Goal: Information Seeking & Learning: Learn about a topic

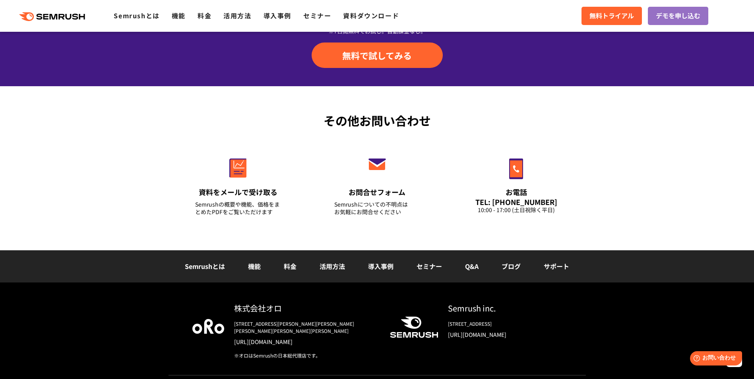
scroll to position [2763, 0]
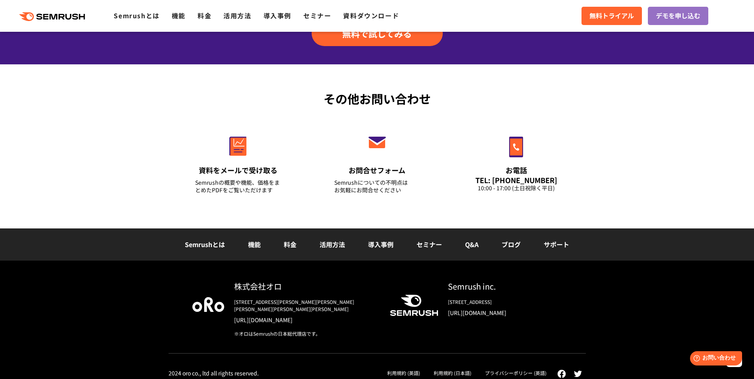
click at [472, 245] on link "Q&A" at bounding box center [472, 245] width 14 height 10
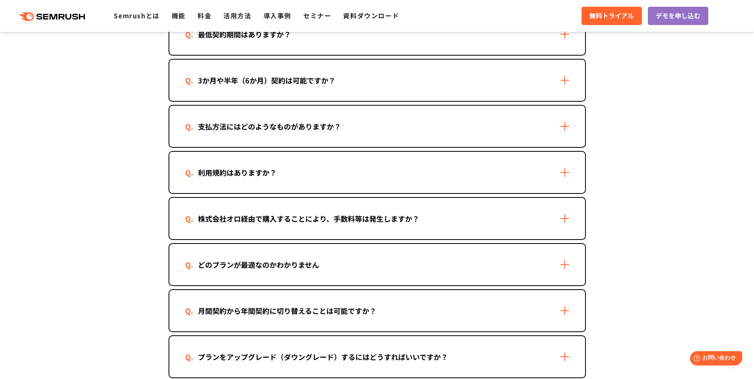
scroll to position [358, 0]
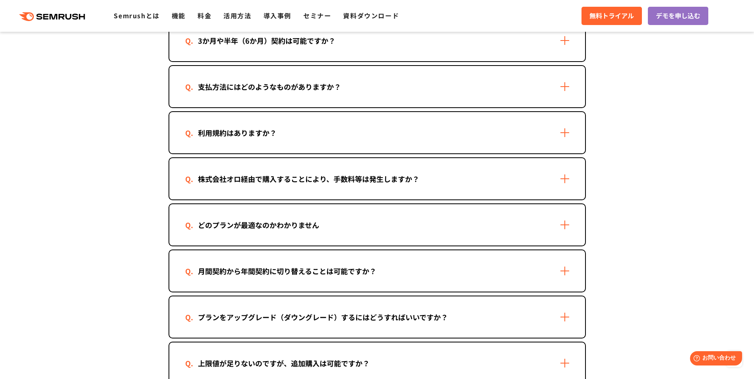
click at [307, 134] on div "利用規約はありますか？" at bounding box center [377, 132] width 416 height 41
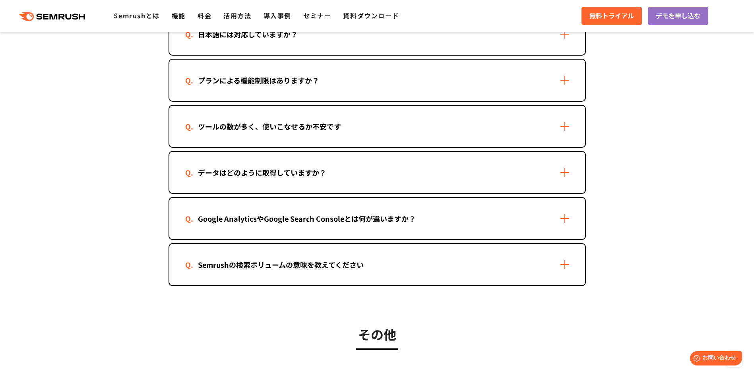
scroll to position [1351, 0]
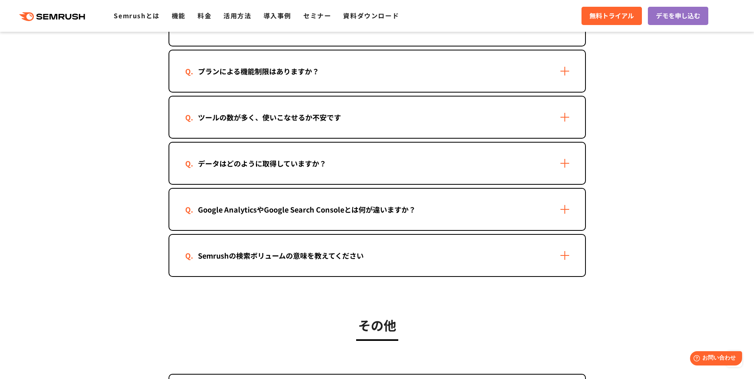
click at [297, 162] on div "データはどのように取得していますか？" at bounding box center [262, 164] width 154 height 12
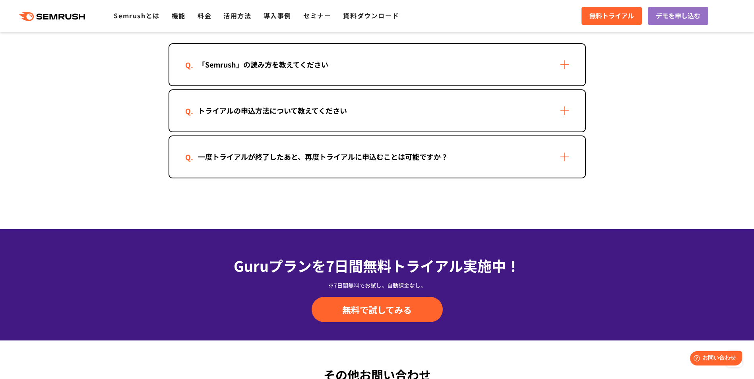
scroll to position [1748, 0]
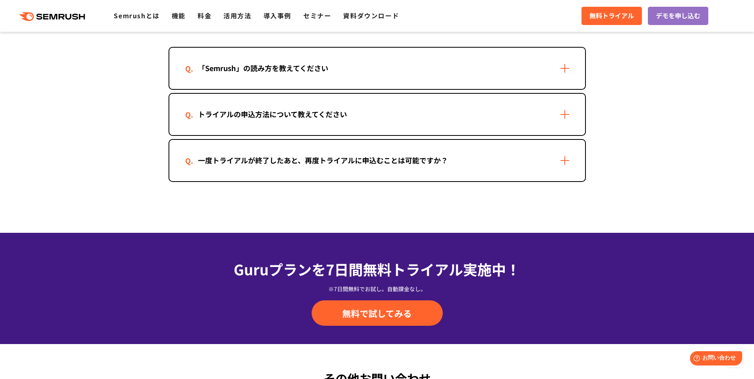
click at [265, 74] on div "「Semrush」の読み方を教えてください" at bounding box center [263, 68] width 156 height 12
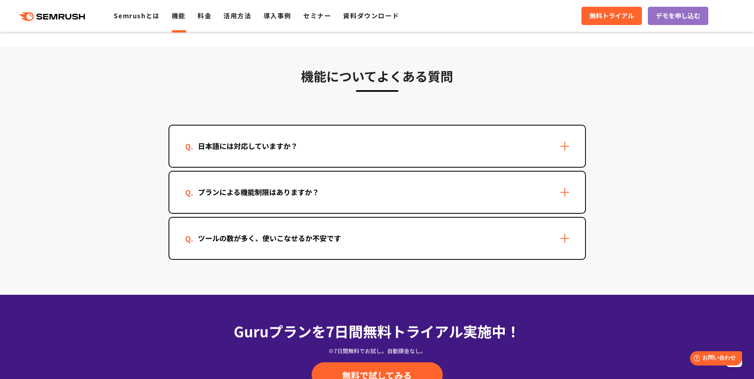
scroll to position [2344, 0]
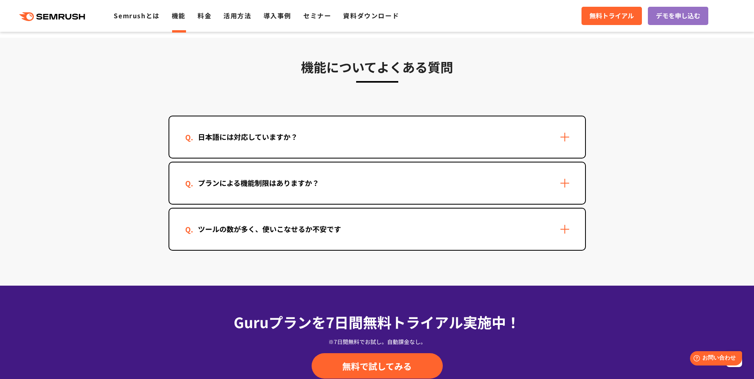
click at [230, 182] on div "プランによる機能制限はありますか？" at bounding box center [258, 183] width 147 height 12
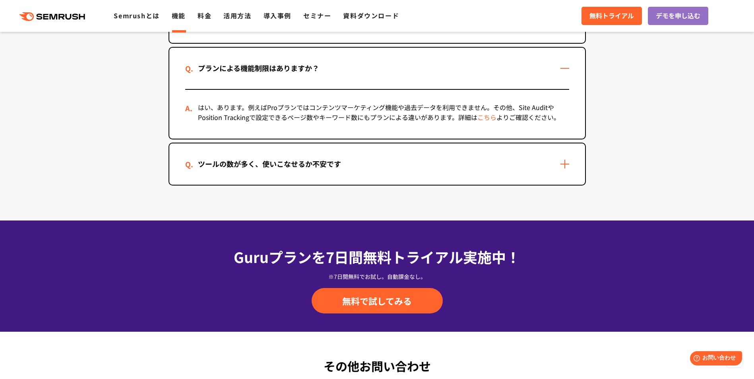
scroll to position [2463, 0]
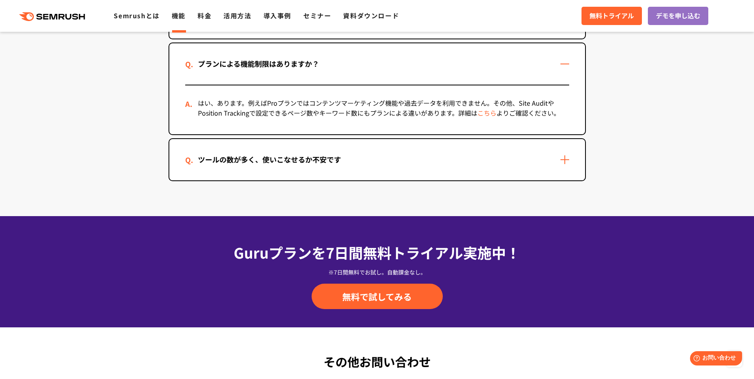
click at [230, 182] on section "機能についてよくある質問 日本語には対応していますか？ はい、対応しています。ただし、コンテンツマーケティング機能など一部の機能は日本語には対応しておりません…" at bounding box center [377, 68] width 754 height 298
click at [232, 168] on div "ツールの数が多く、使いこなせるか不安です" at bounding box center [377, 159] width 416 height 41
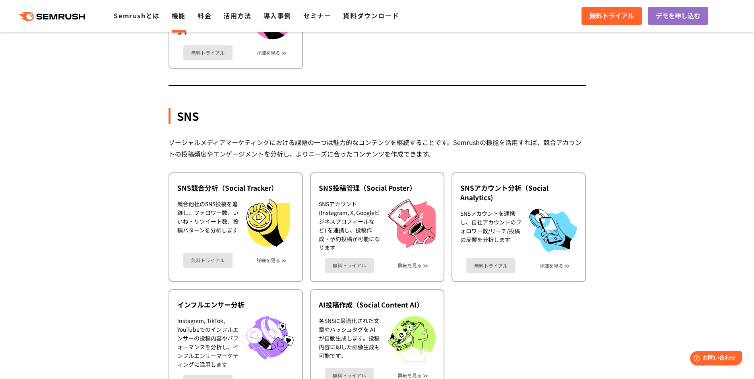
scroll to position [1549, 0]
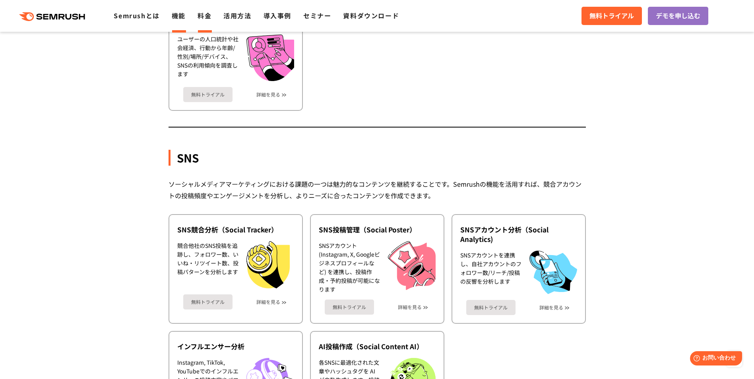
click at [199, 19] on link "料金" at bounding box center [204, 16] width 14 height 10
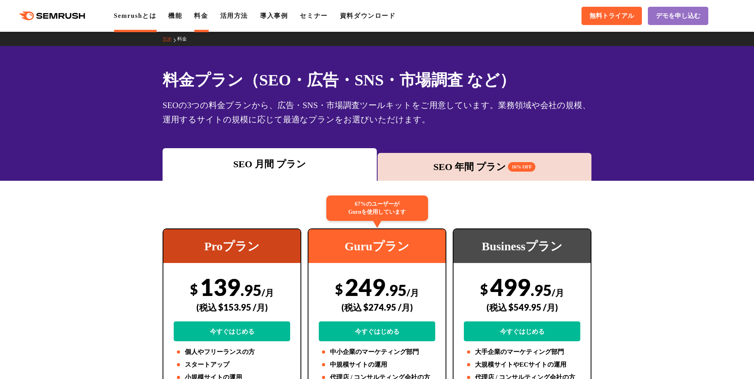
click at [135, 12] on link "Semrushとは" at bounding box center [135, 15] width 43 height 7
